Goal: Information Seeking & Learning: Learn about a topic

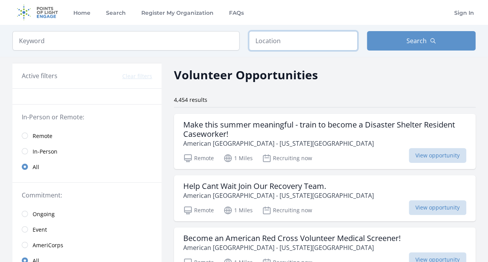
click at [256, 39] on input "text" at bounding box center [303, 40] width 109 height 19
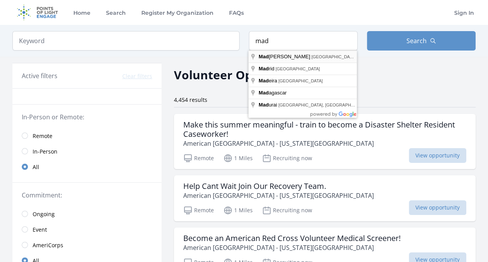
type input "[GEOGRAPHIC_DATA], [GEOGRAPHIC_DATA], [GEOGRAPHIC_DATA]"
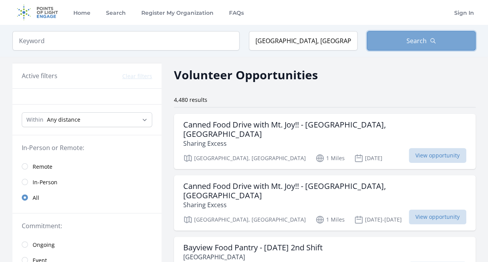
click at [399, 42] on button "Search" at bounding box center [421, 40] width 109 height 19
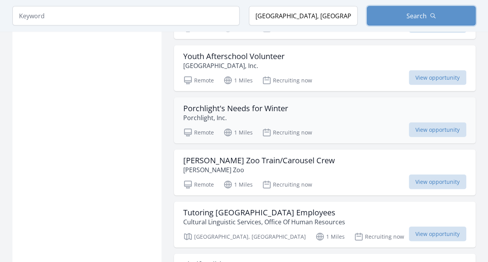
scroll to position [854, 0]
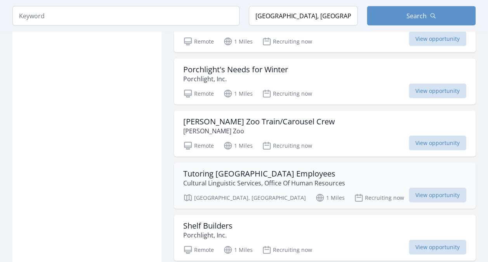
click at [236, 169] on h3 "Tutoring [GEOGRAPHIC_DATA] Employees" at bounding box center [264, 173] width 162 height 9
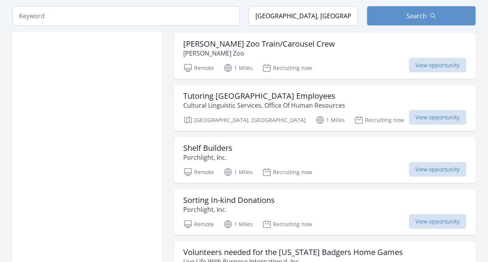
scroll to position [970, 0]
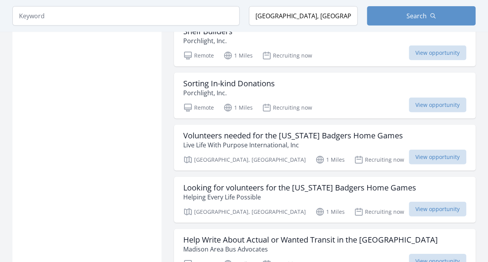
scroll to position [1087, 0]
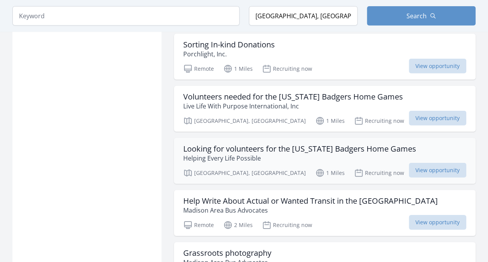
click at [217, 144] on h3 "Looking for volunteers for the [US_STATE] Badgers Home Games" at bounding box center [299, 148] width 233 height 9
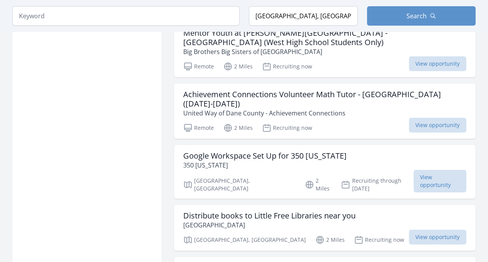
scroll to position [1397, 0]
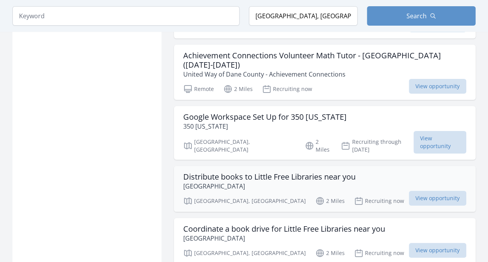
click at [197, 172] on h3 "Distribute books to Little Free Libraries near you" at bounding box center [269, 176] width 172 height 9
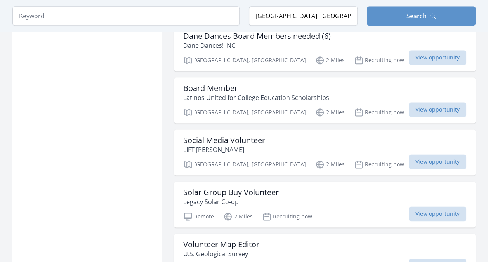
scroll to position [1979, 0]
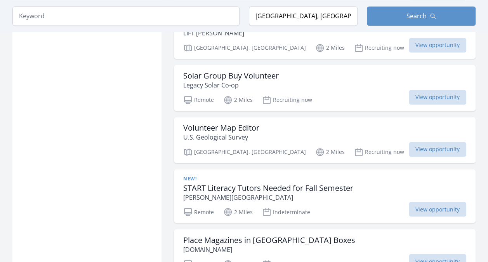
scroll to position [2057, 0]
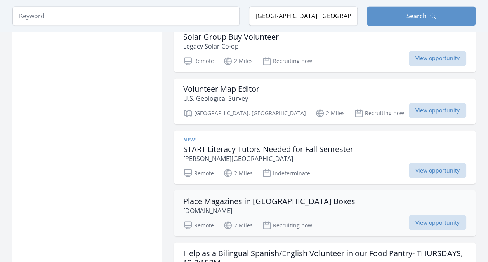
click at [198, 196] on h3 "Place Magazines in [GEOGRAPHIC_DATA] Boxes" at bounding box center [269, 200] width 172 height 9
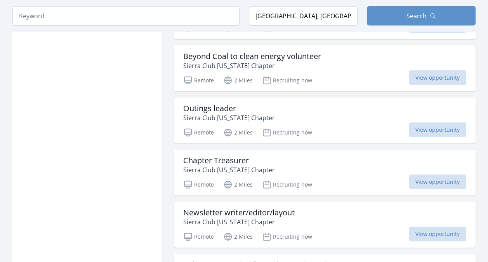
scroll to position [2561, 0]
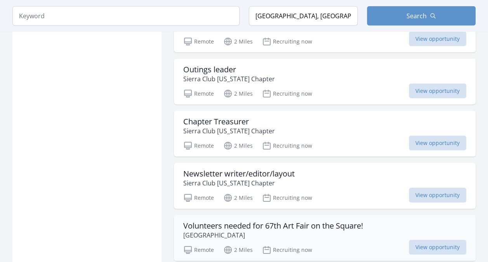
click at [218, 221] on h3 "Volunteers needed for 67th Art Fair on the Square!" at bounding box center [273, 225] width 180 height 9
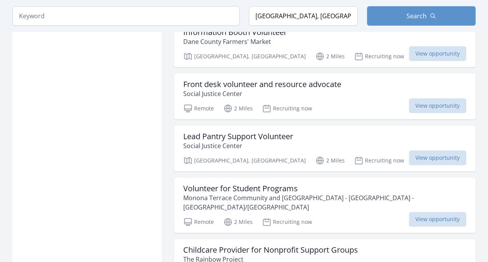
scroll to position [2949, 0]
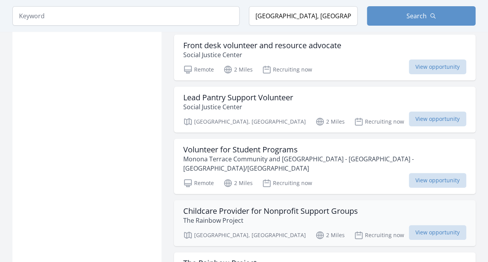
click at [228, 206] on h3 "Childcare Provider for Nonprofit Support Groups" at bounding box center [270, 210] width 175 height 9
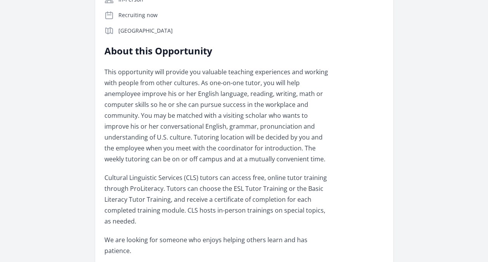
scroll to position [233, 0]
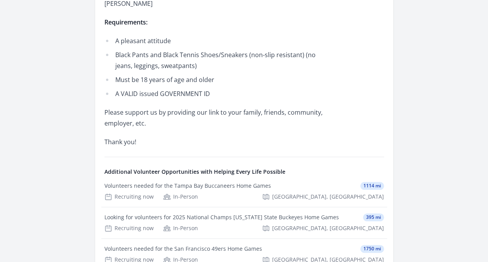
scroll to position [272, 0]
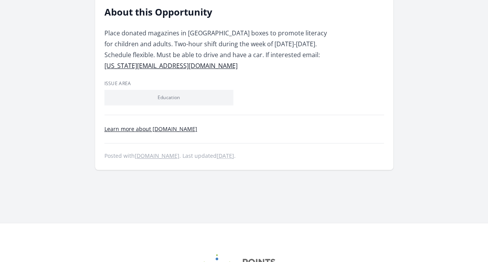
scroll to position [194, 0]
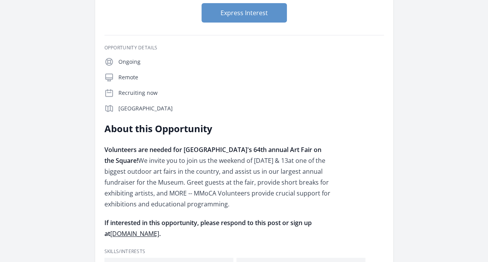
scroll to position [194, 0]
